Goal: Find specific page/section: Find specific page/section

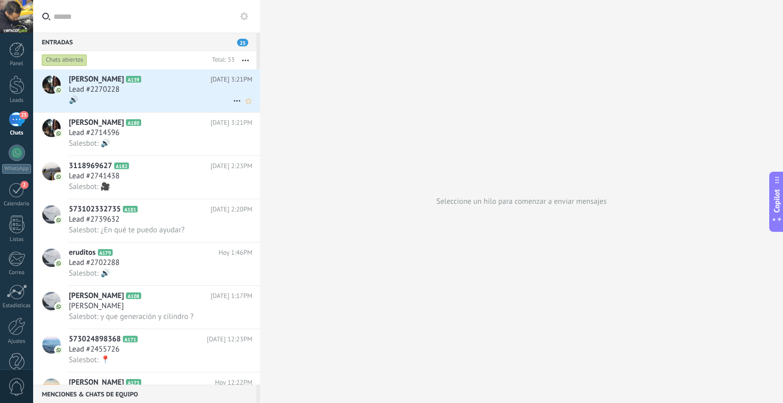
click at [184, 98] on div "🔊" at bounding box center [161, 100] width 184 height 11
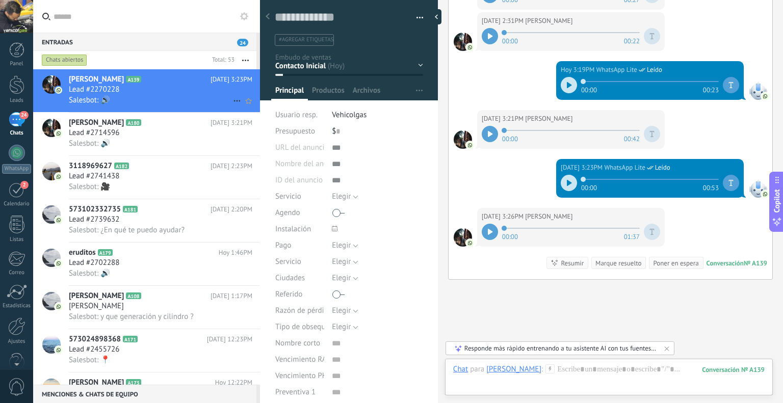
scroll to position [1070, 0]
